Goal: Find specific fact: Find specific fact

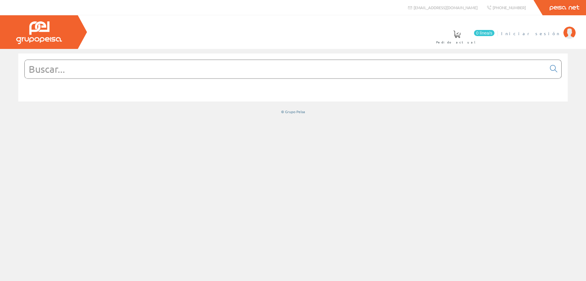
click at [550, 33] on span "Iniciar sesión" at bounding box center [531, 33] width 59 height 6
click at [164, 73] on input "text" at bounding box center [286, 69] width 522 height 18
paste input "4050300517872"
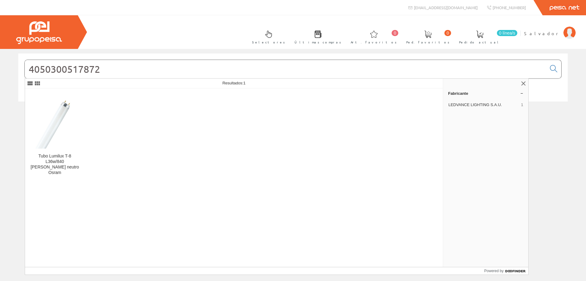
type input "4050300517872"
